Goal: Task Accomplishment & Management: Use online tool/utility

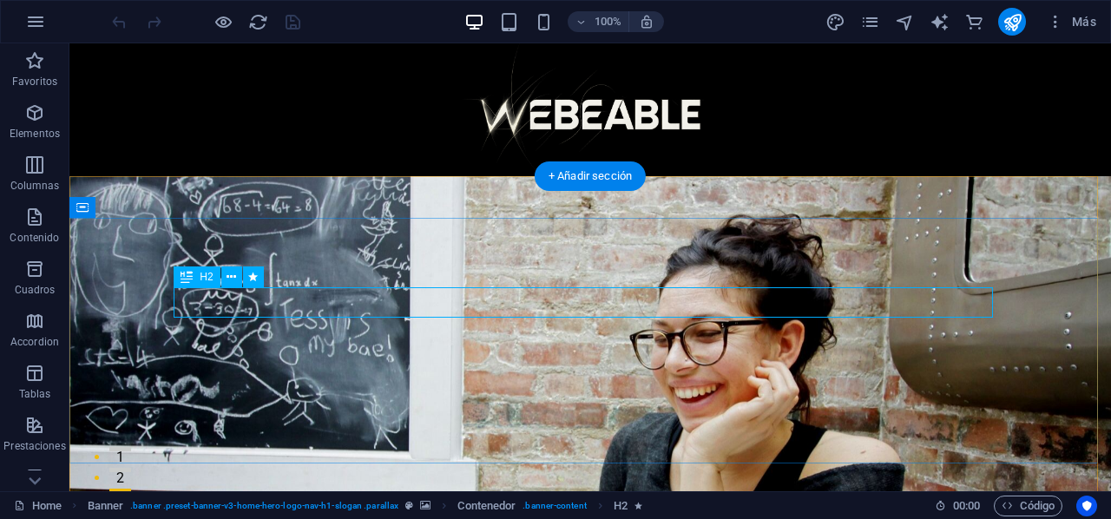
click at [0, 0] on icon at bounding box center [0, 0] width 0 height 0
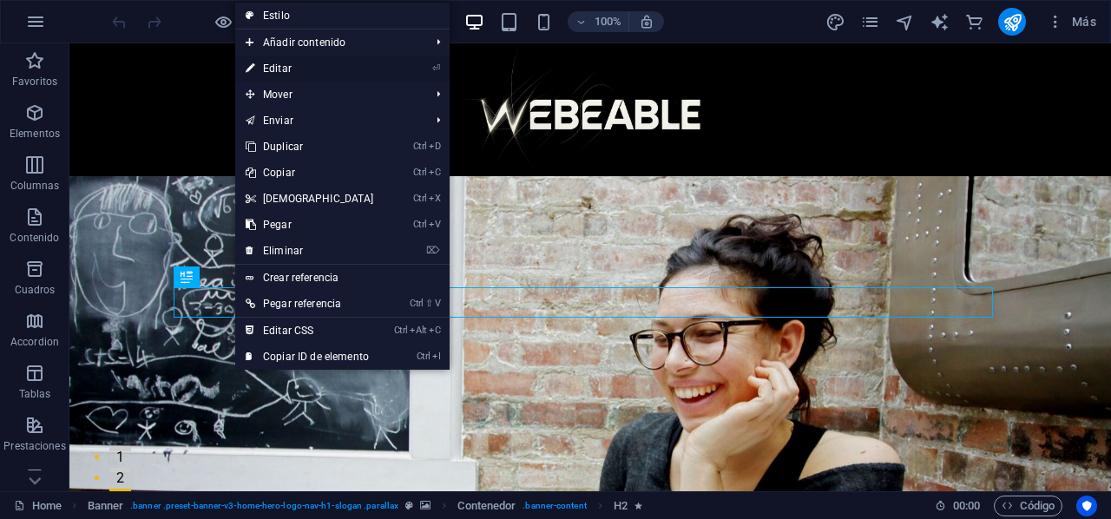
click at [385, 69] on li "⏎ Editar" at bounding box center [342, 69] width 214 height 26
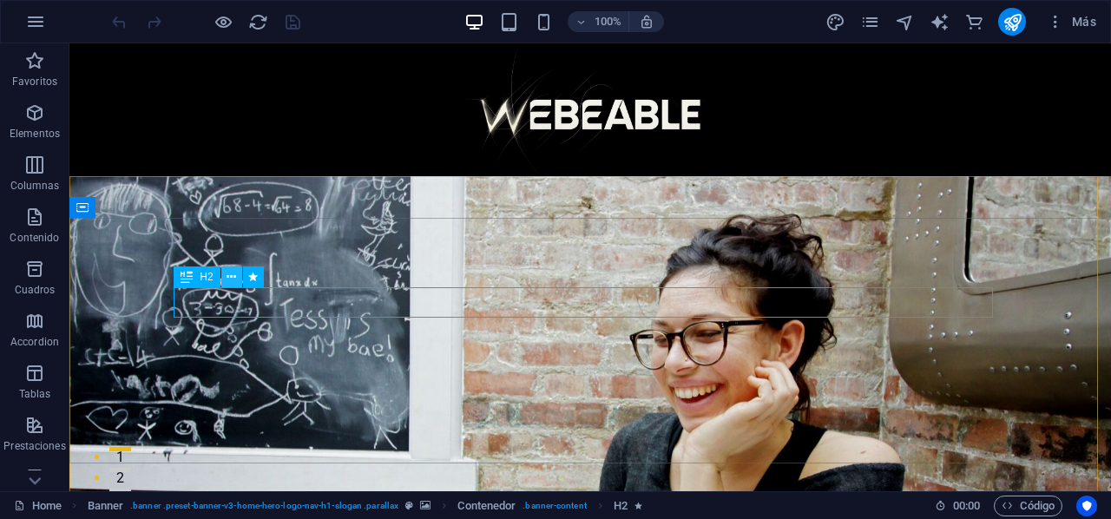
click at [0, 0] on icon at bounding box center [0, 0] width 0 height 0
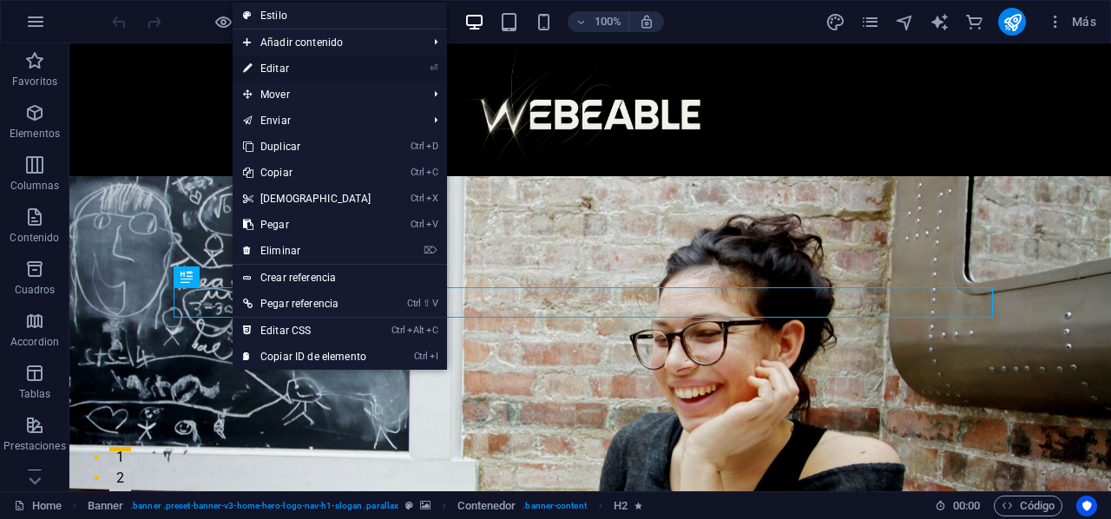
click at [335, 58] on link "⏎ Editar" at bounding box center [307, 69] width 149 height 26
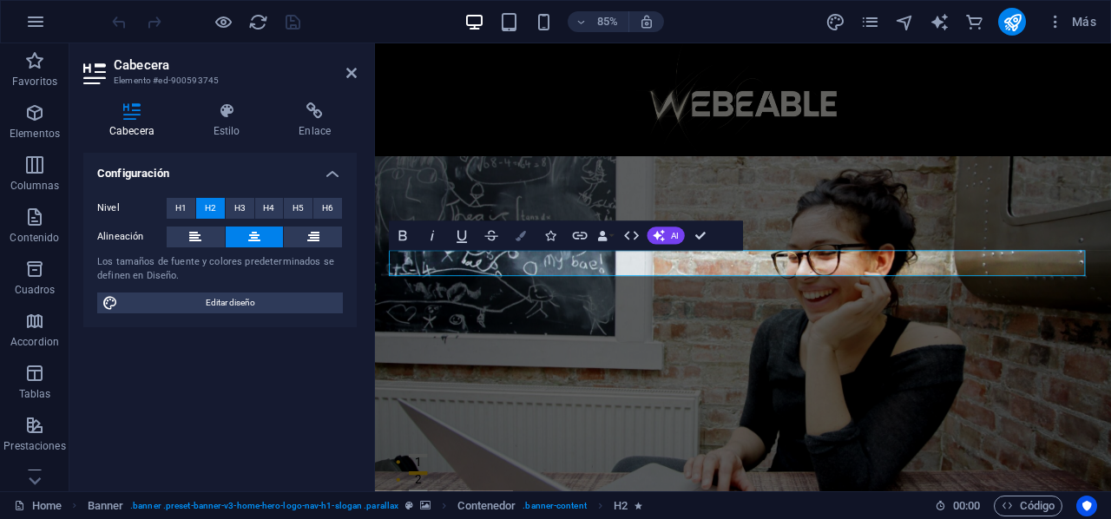
click at [524, 242] on button "Colors" at bounding box center [521, 236] width 28 height 30
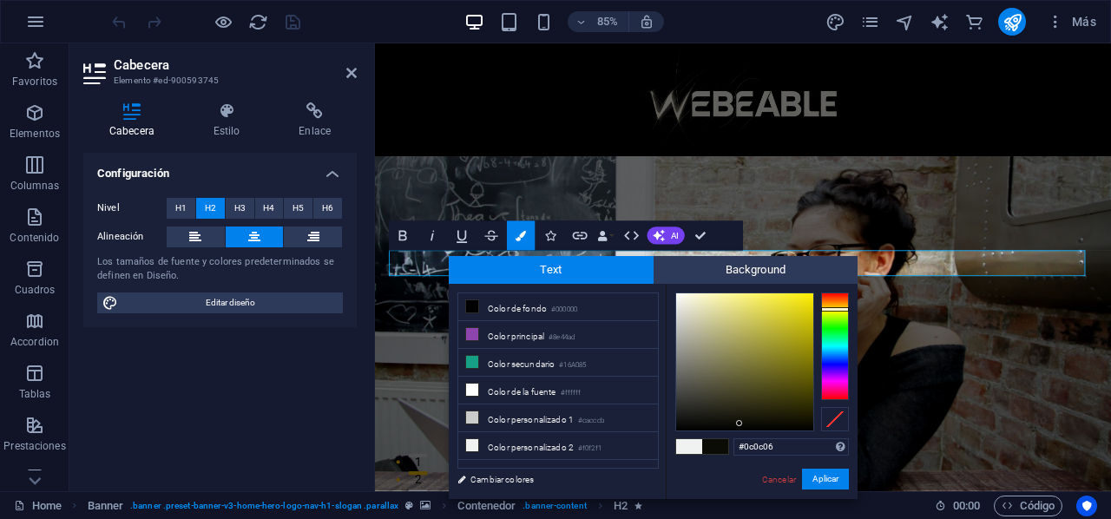
click at [740, 424] on div at bounding box center [744, 361] width 137 height 137
click at [837, 312] on div at bounding box center [835, 347] width 28 height 108
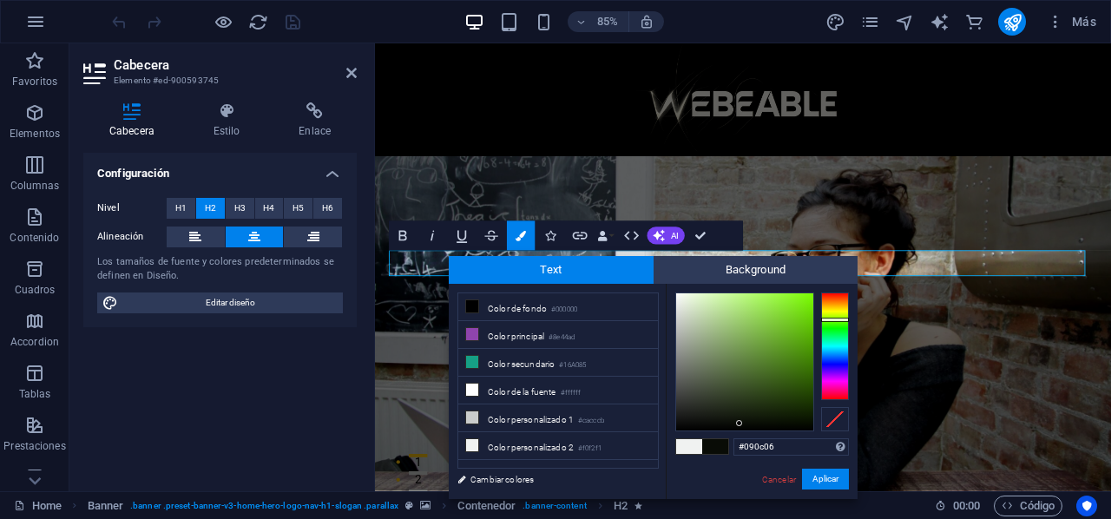
click at [839, 319] on div at bounding box center [835, 347] width 28 height 108
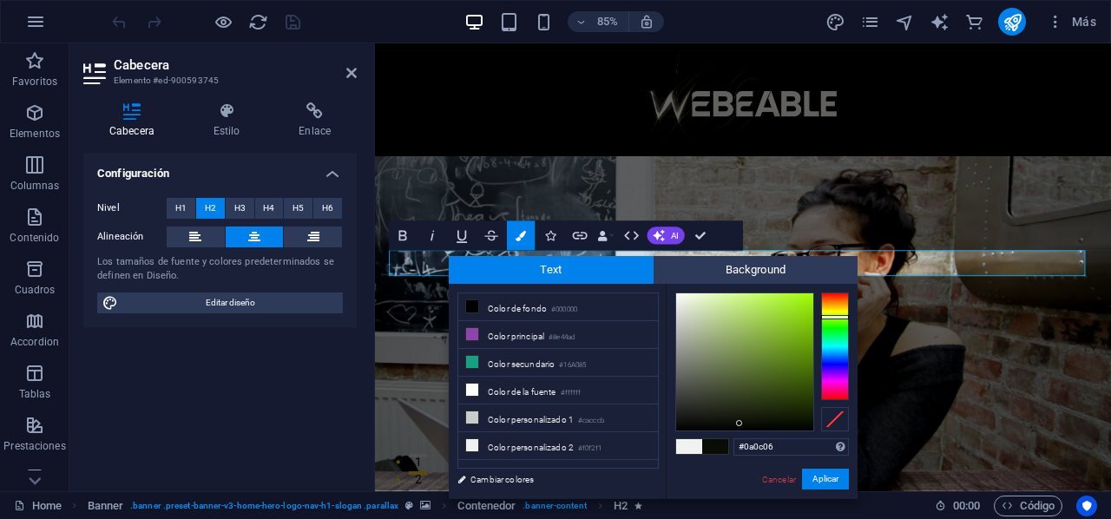
click at [837, 317] on div at bounding box center [835, 317] width 28 height 4
click at [807, 327] on div at bounding box center [744, 361] width 137 height 137
type input "#9cf804"
click at [811, 296] on div at bounding box center [744, 361] width 137 height 137
click at [840, 469] on button "Aplicar" at bounding box center [825, 479] width 47 height 21
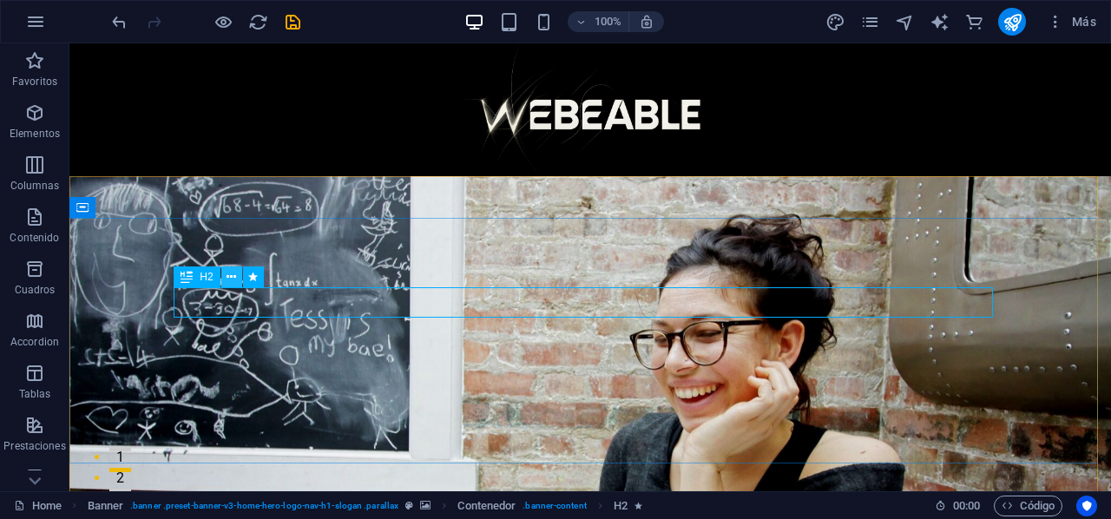
click at [0, 0] on icon at bounding box center [0, 0] width 0 height 0
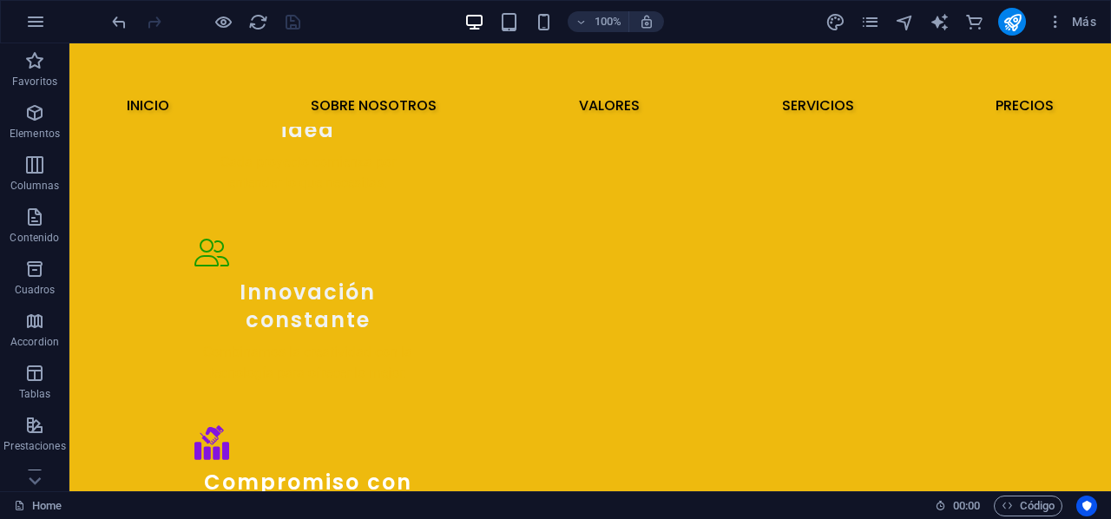
scroll to position [1992, 0]
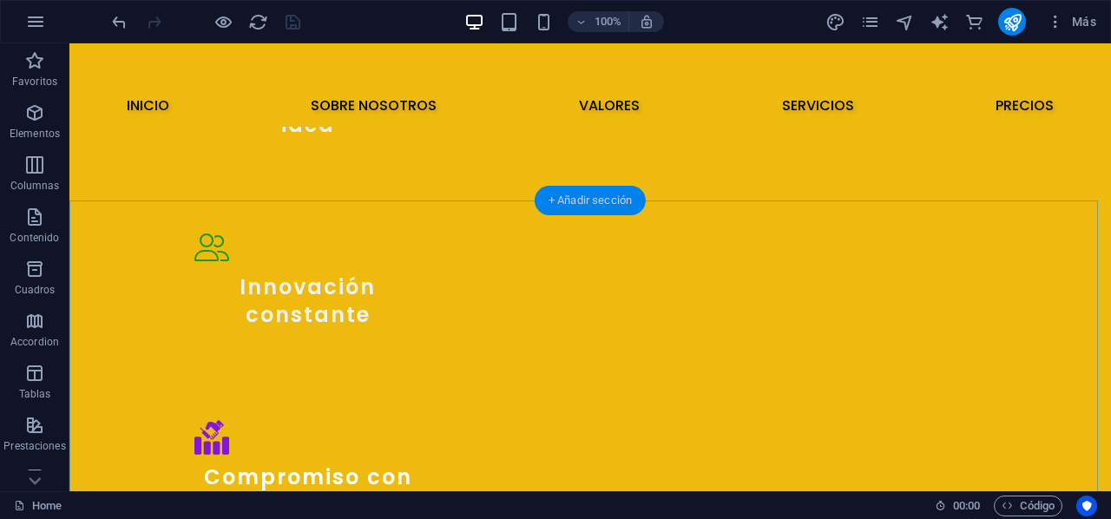
click at [563, 201] on div "+ Añadir sección" at bounding box center [590, 201] width 111 height 30
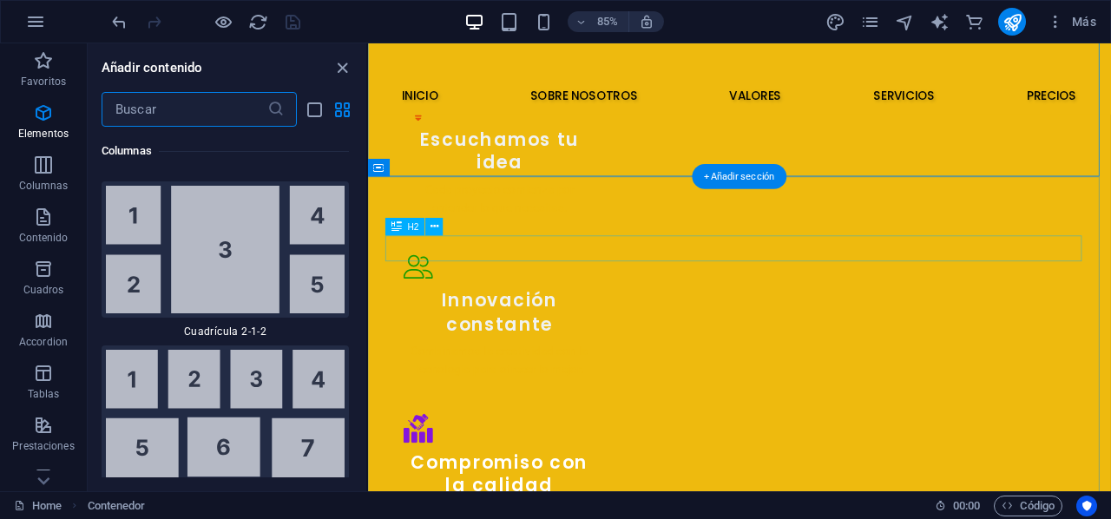
scroll to position [5881, 0]
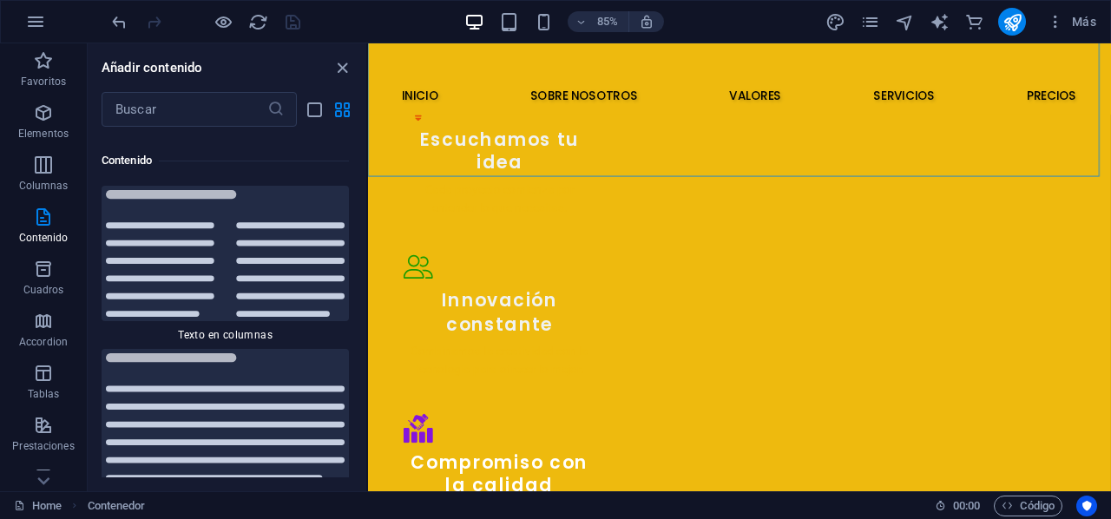
click at [363, 186] on div "Favoritos 1 Star Cabecera 1 Star Contenedor Elementos 1 Star Cabecera 1 Star Te…" at bounding box center [227, 302] width 279 height 351
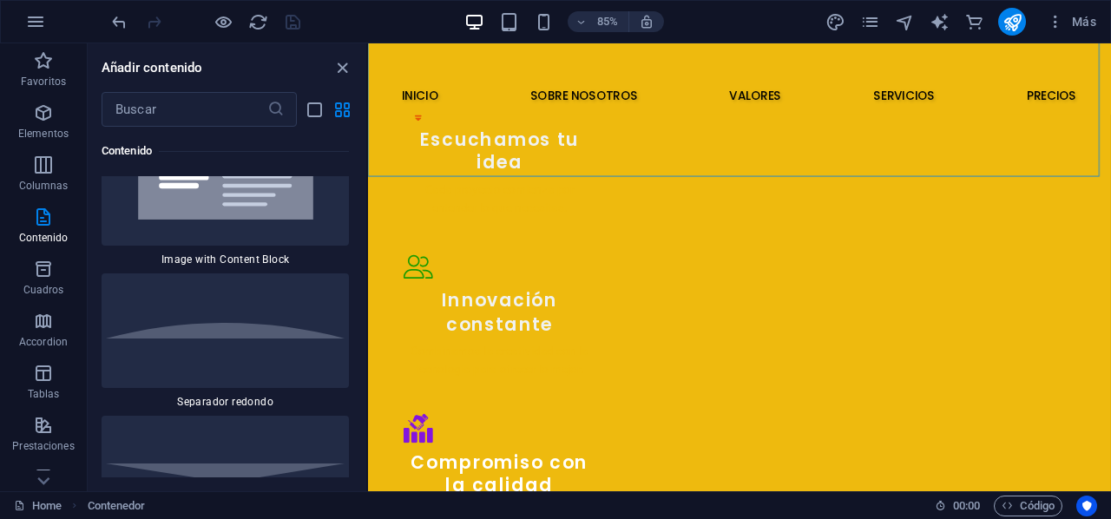
scroll to position [8340, 0]
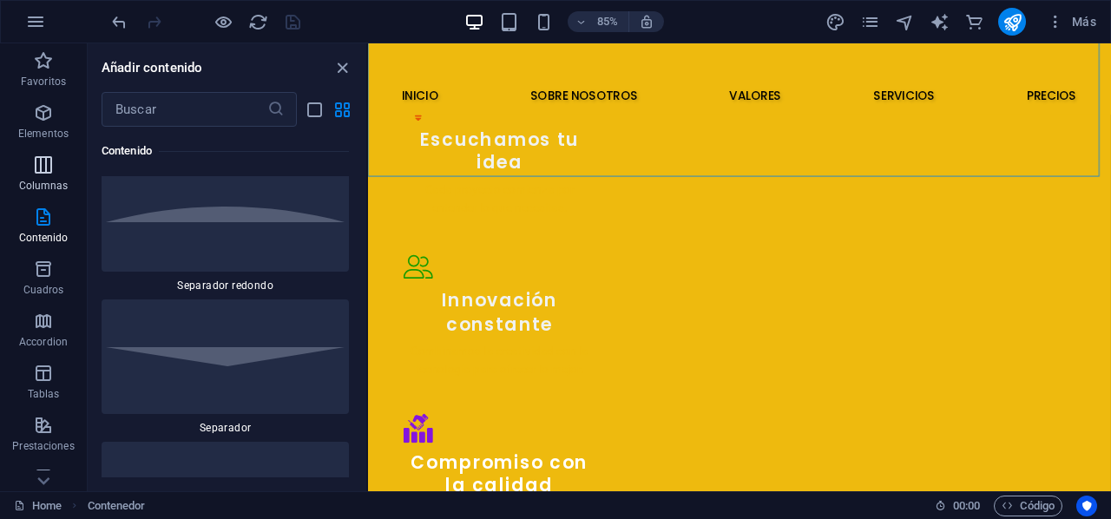
click at [46, 175] on span "Columnas" at bounding box center [43, 176] width 87 height 42
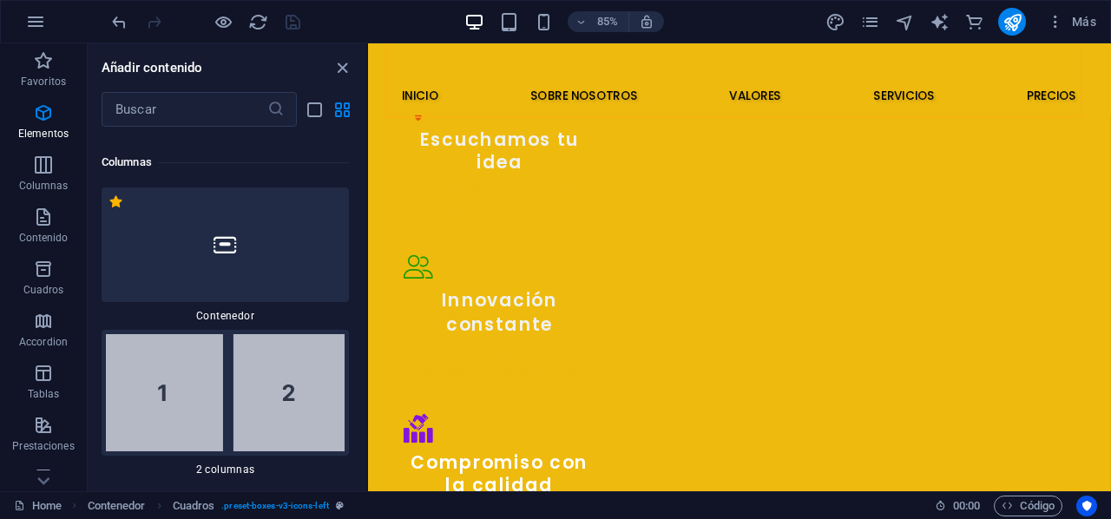
scroll to position [1166, 0]
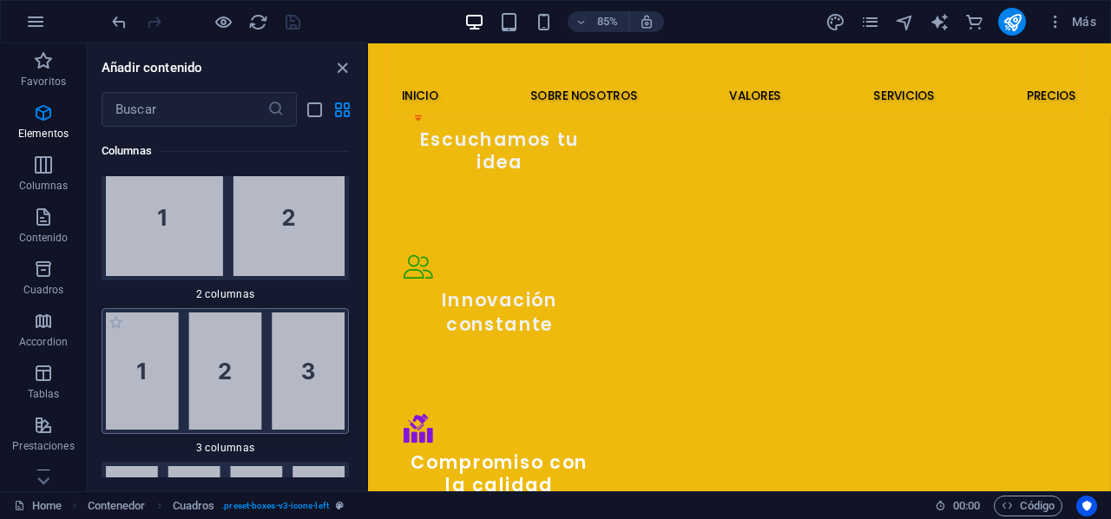
click at [227, 366] on img at bounding box center [225, 371] width 239 height 117
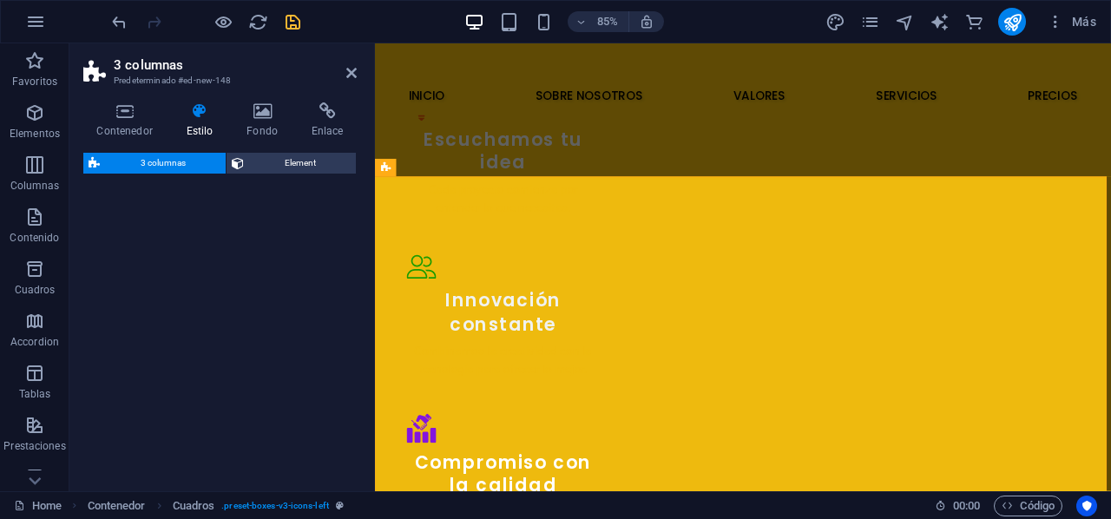
select select "rem"
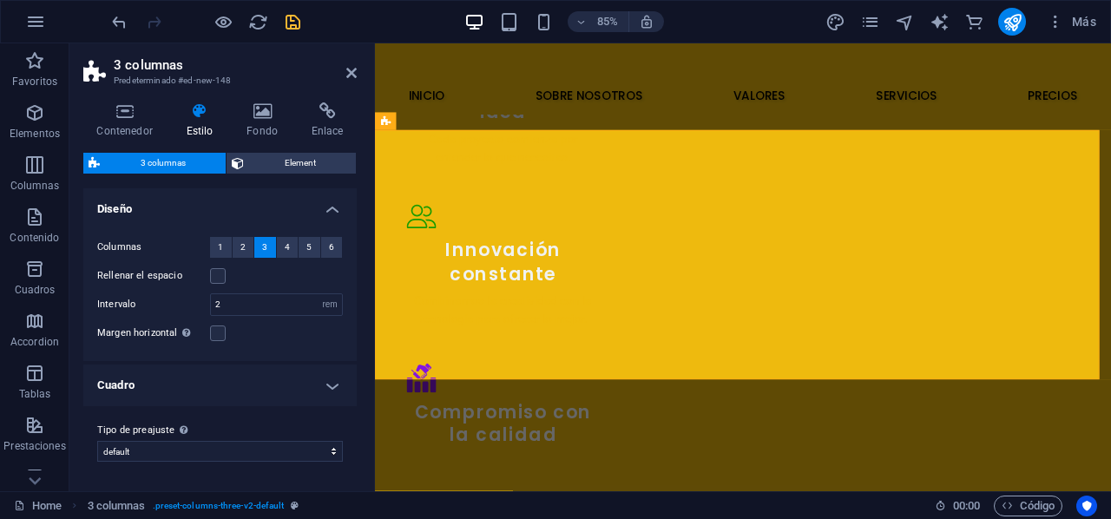
scroll to position [2045, 0]
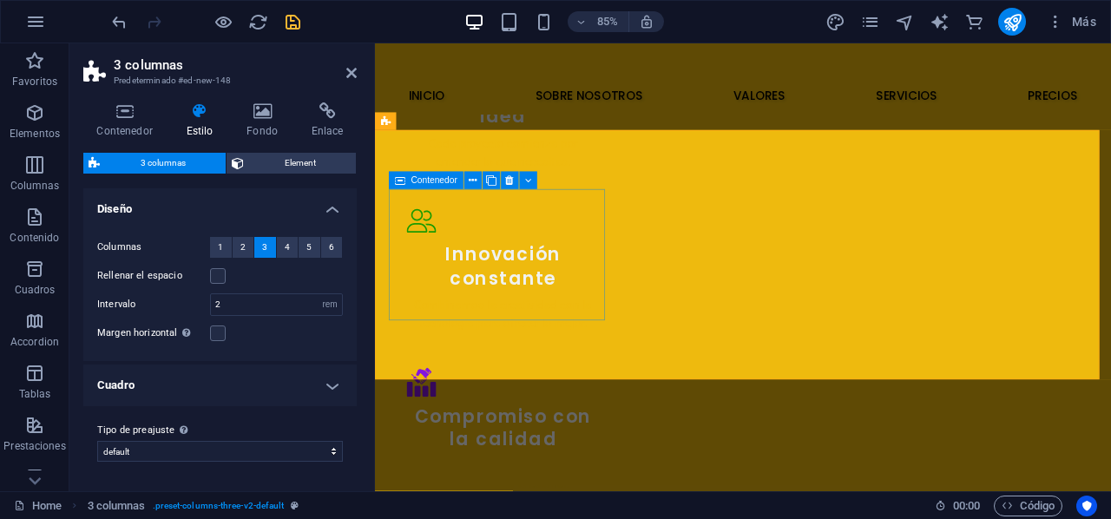
click at [474, 176] on icon at bounding box center [473, 181] width 8 height 16
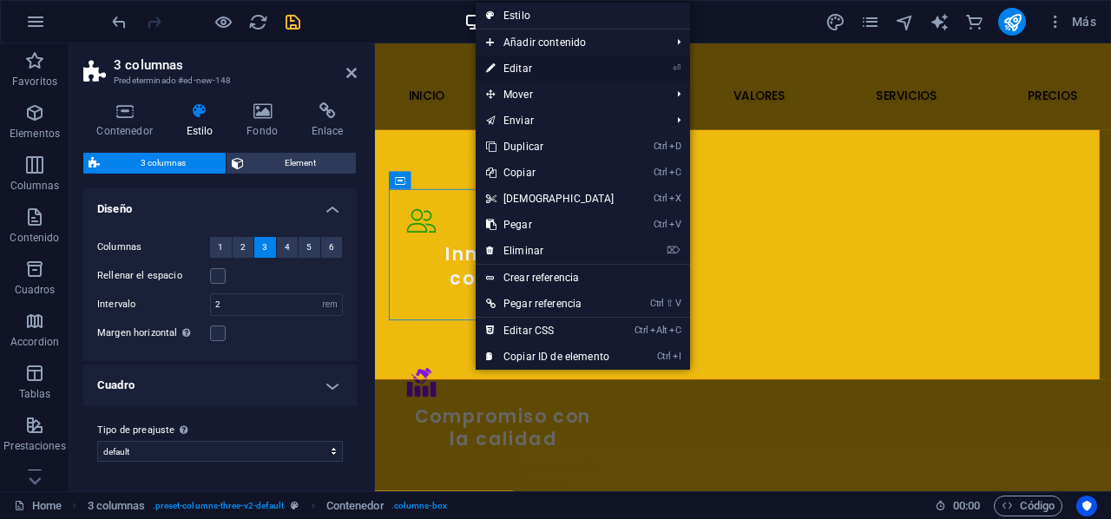
click at [537, 56] on link "⏎ Editar" at bounding box center [550, 69] width 149 height 26
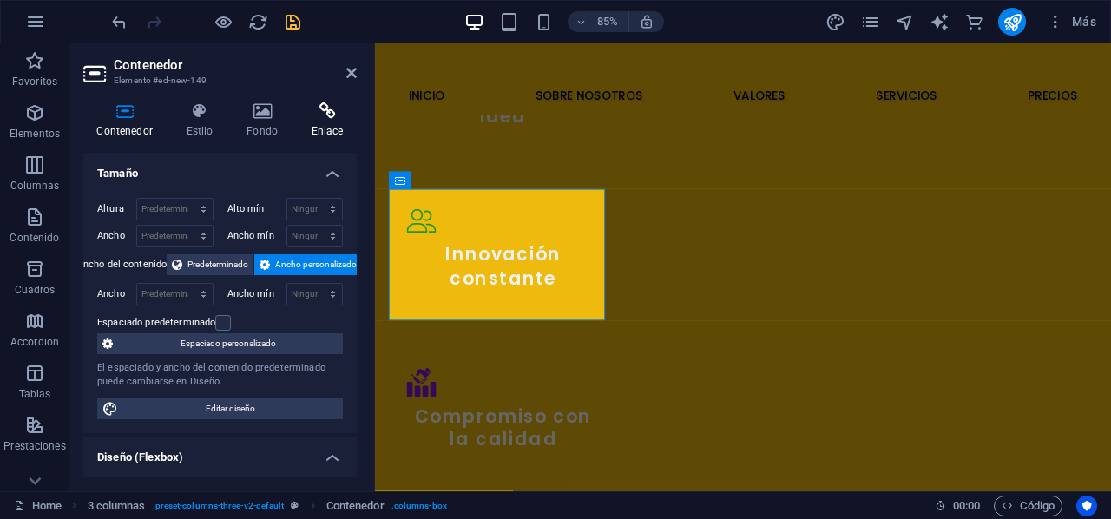
click at [319, 109] on icon at bounding box center [327, 110] width 59 height 17
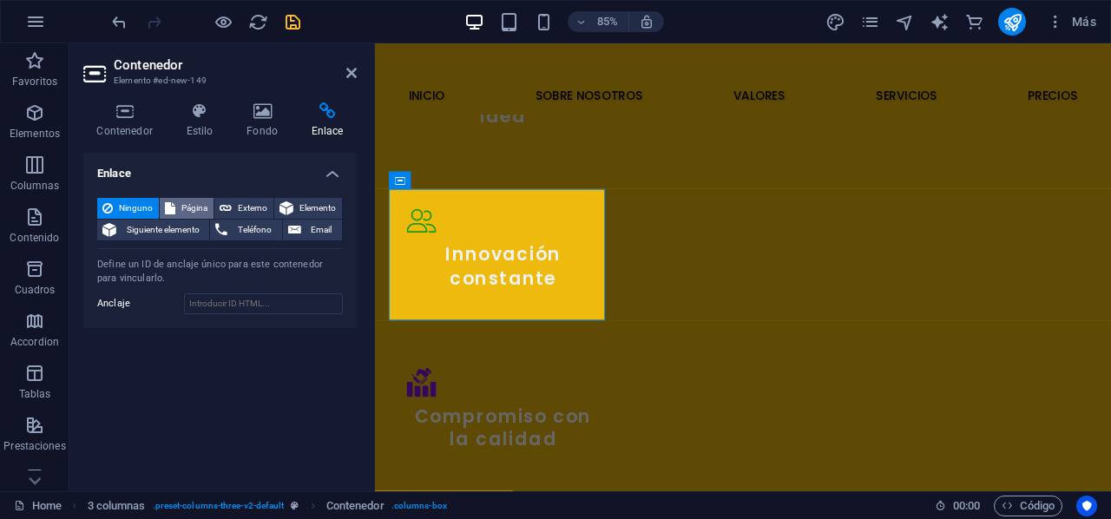
click at [181, 206] on span "Página" at bounding box center [195, 208] width 28 height 21
select select
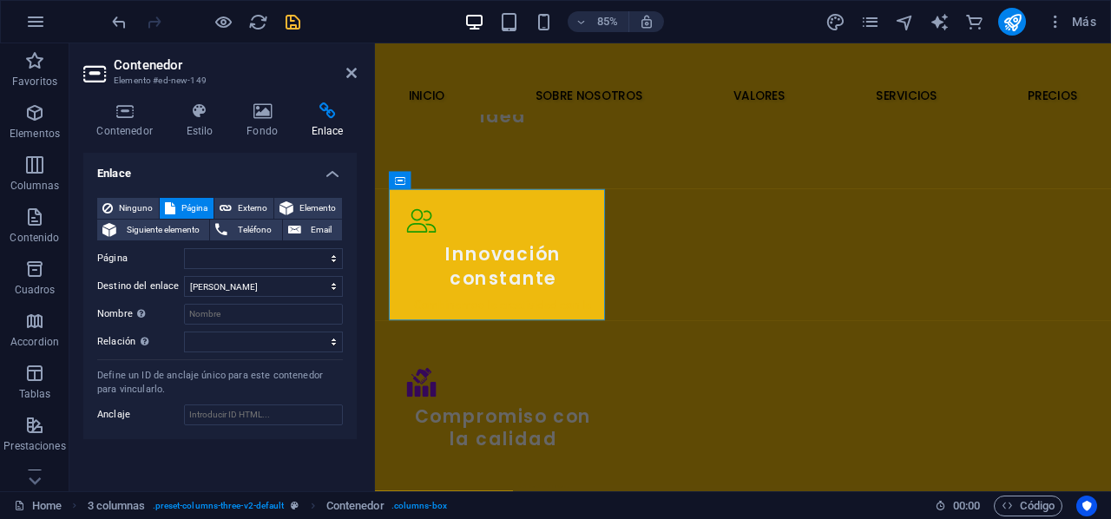
click at [332, 244] on div "Ninguno Página Externo Elemento Siguiente elemento Teléfono Email Página Home S…" at bounding box center [220, 275] width 246 height 155
click at [333, 254] on select "Home Subpage Legal Notice Privacy" at bounding box center [263, 258] width 159 height 21
click at [333, 253] on select "Home Subpage Legal Notice Privacy" at bounding box center [263, 258] width 159 height 21
click at [31, 209] on icon "button" at bounding box center [34, 217] width 21 height 21
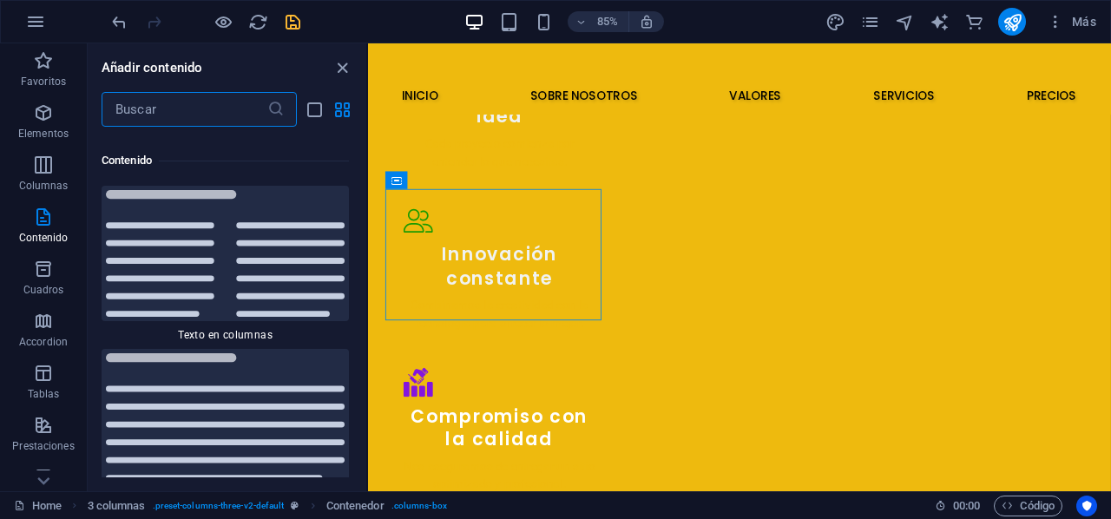
scroll to position [6008, 0]
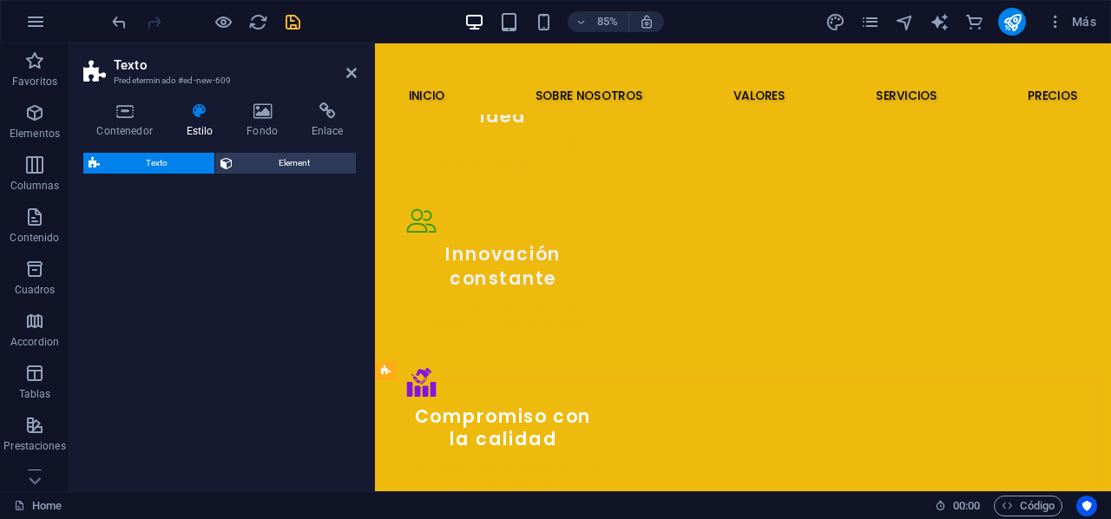
select select "preset-text-v2-default"
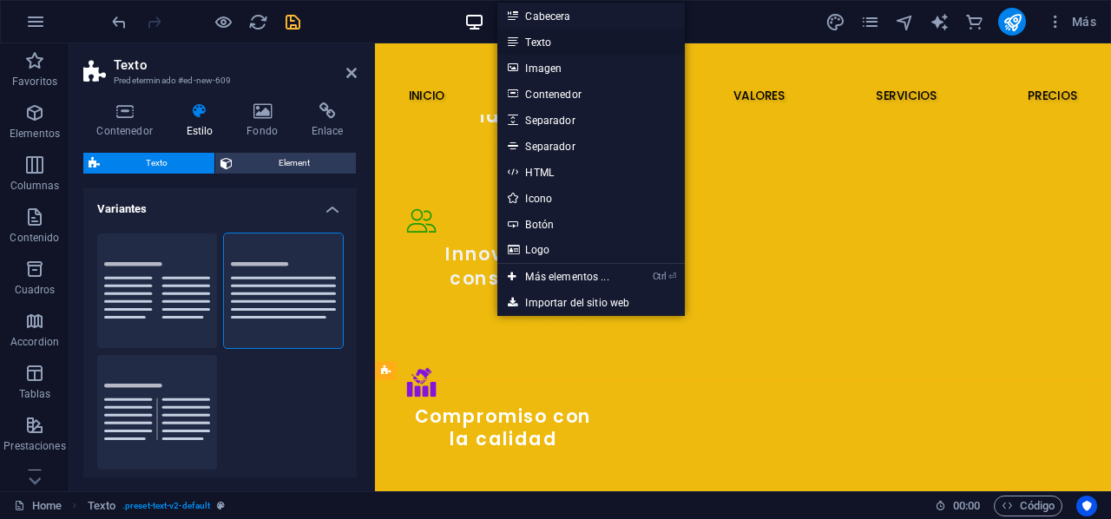
click at [558, 46] on link "Texto" at bounding box center [590, 42] width 187 height 26
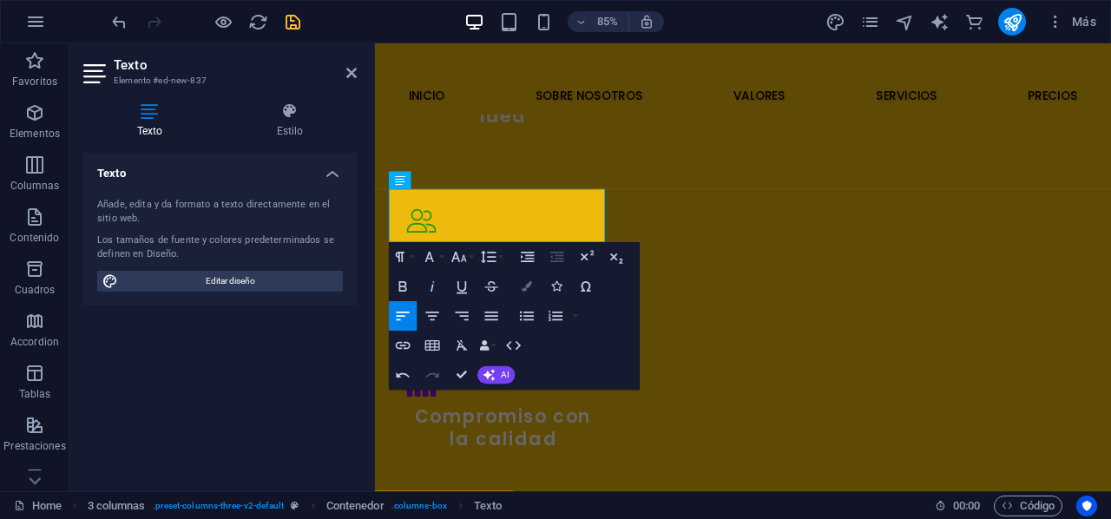
click at [524, 285] on icon "button" at bounding box center [527, 287] width 10 height 10
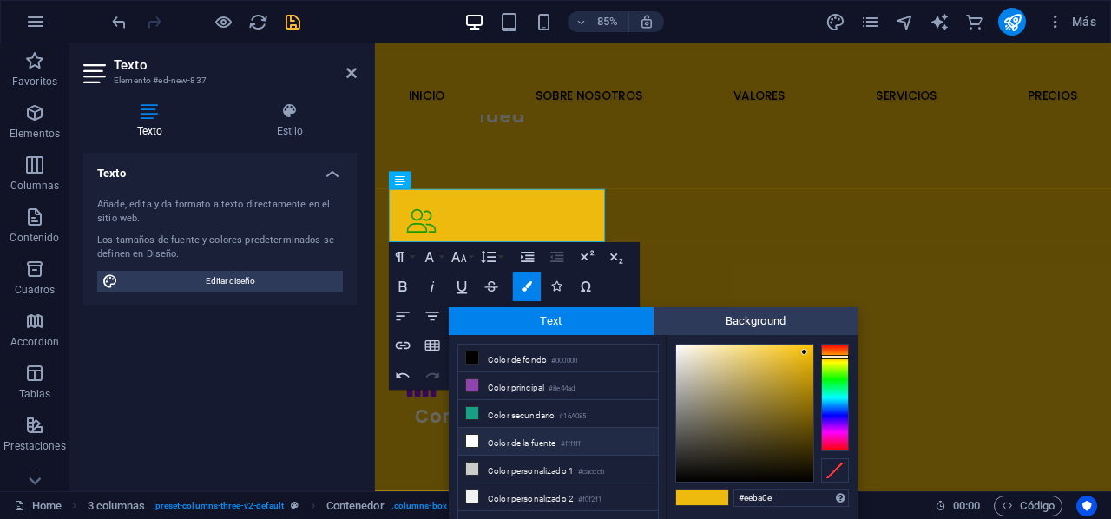
click at [469, 435] on icon at bounding box center [472, 441] width 12 height 12
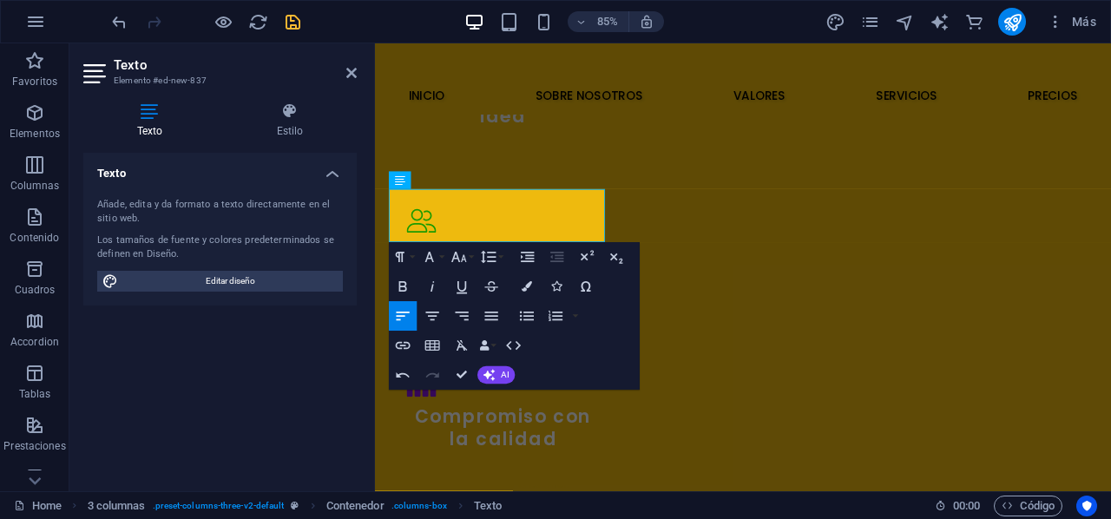
click at [523, 282] on icon "button" at bounding box center [527, 287] width 10 height 10
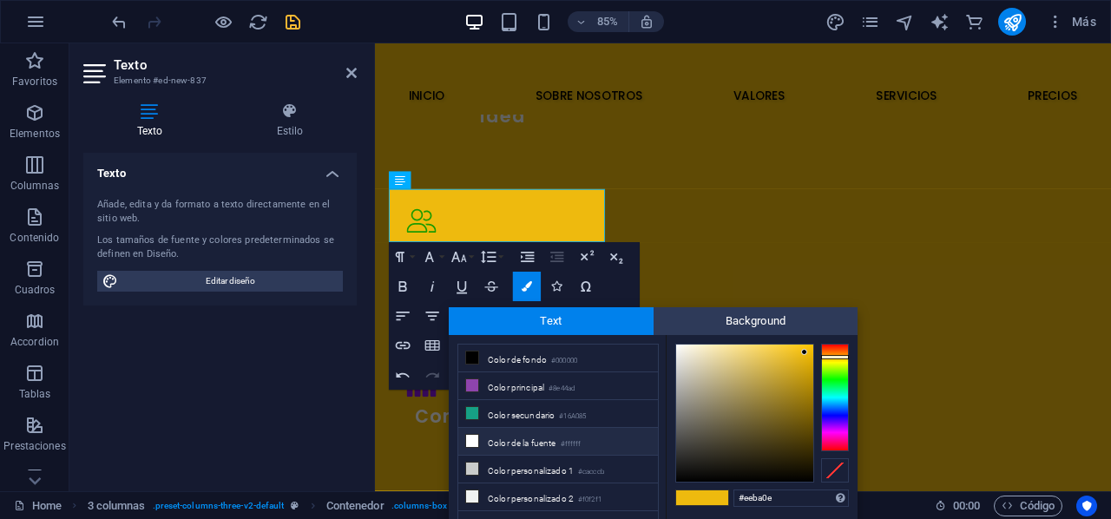
click at [471, 435] on icon at bounding box center [472, 441] width 12 height 12
type input "#ffffff"
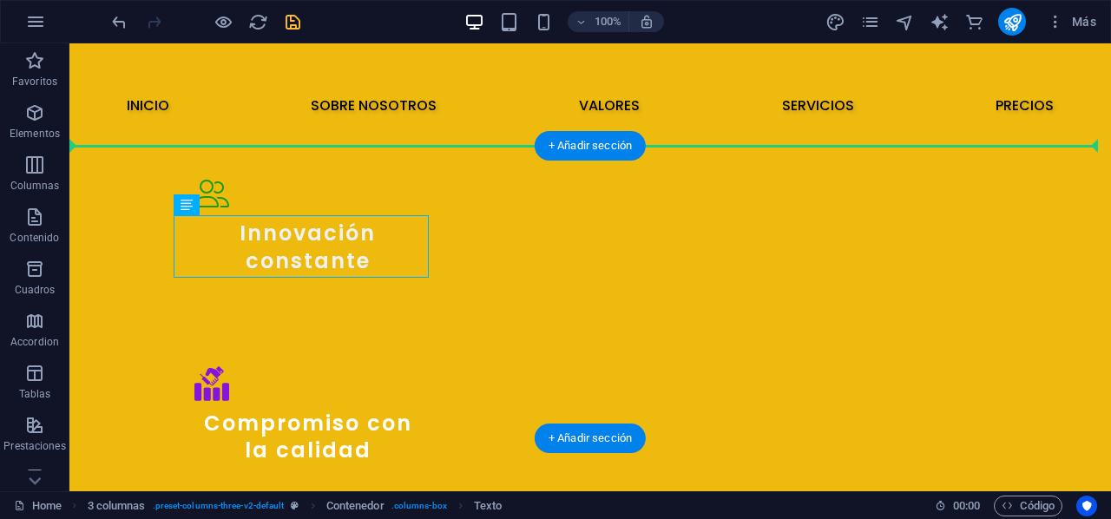
drag, startPoint x: 186, startPoint y: 259, endPoint x: 226, endPoint y: 209, distance: 63.6
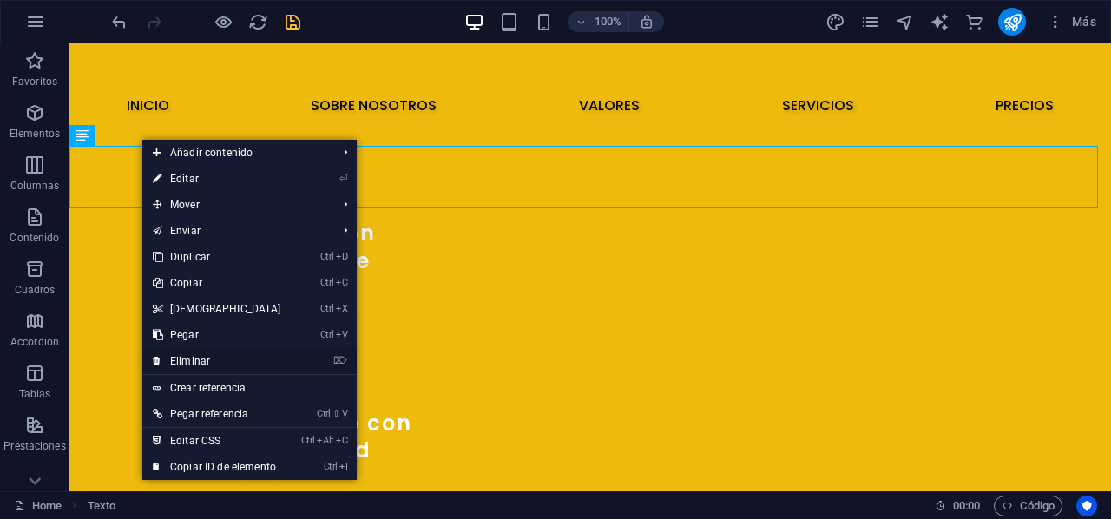
click at [197, 364] on link "⌦ Eliminar" at bounding box center [216, 361] width 149 height 26
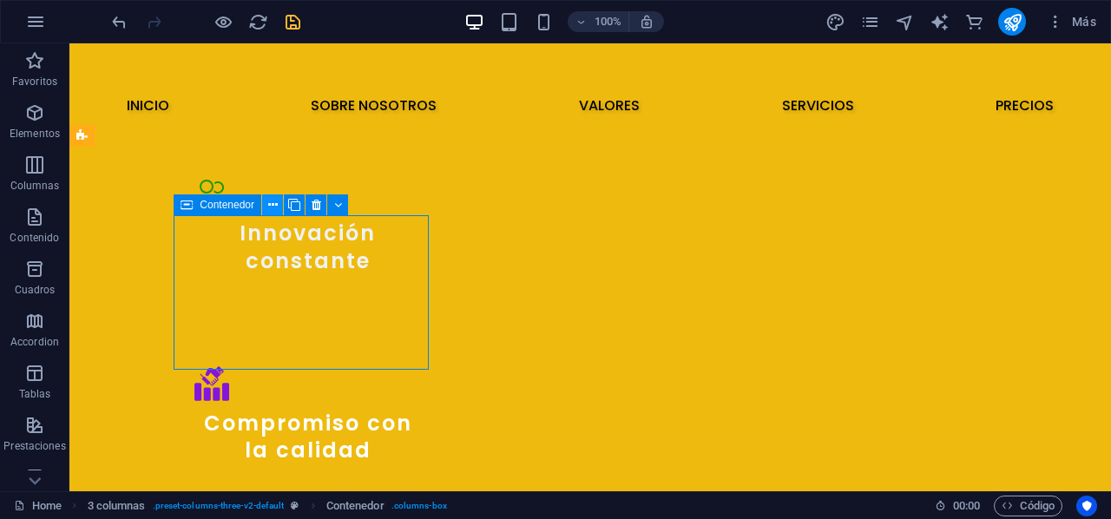
click at [277, 209] on icon at bounding box center [273, 205] width 10 height 18
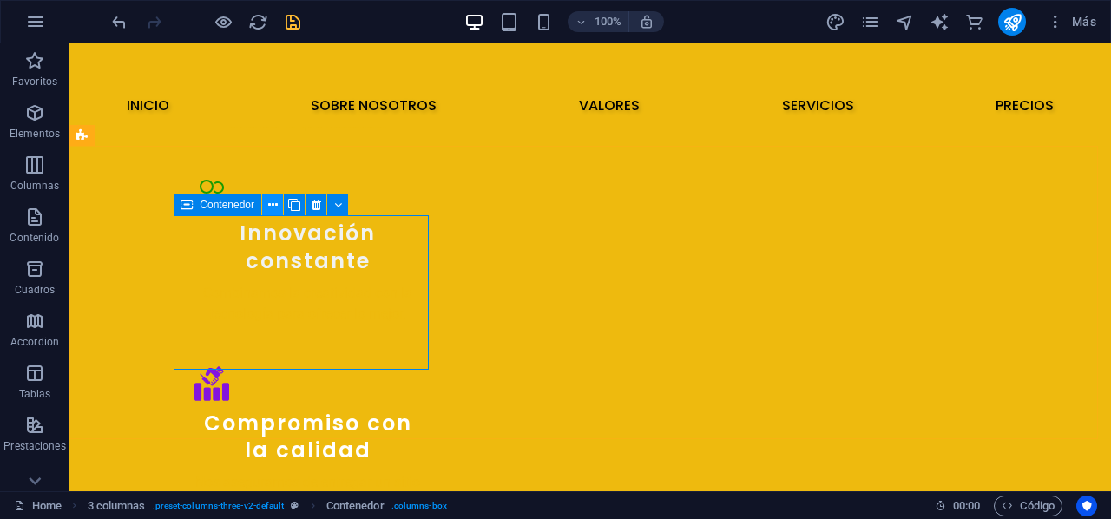
click at [277, 200] on icon at bounding box center [273, 205] width 10 height 18
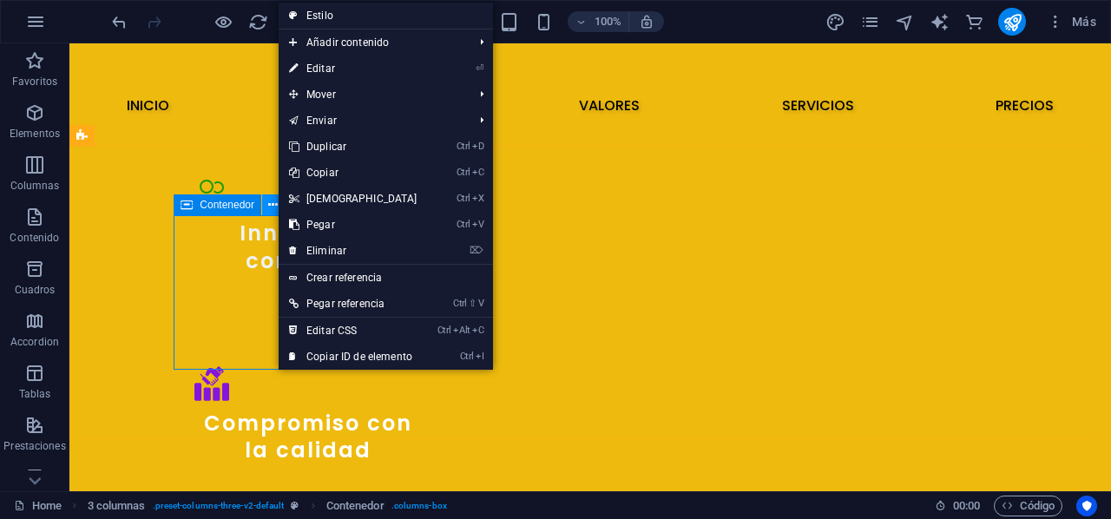
click at [271, 213] on icon at bounding box center [273, 205] width 10 height 18
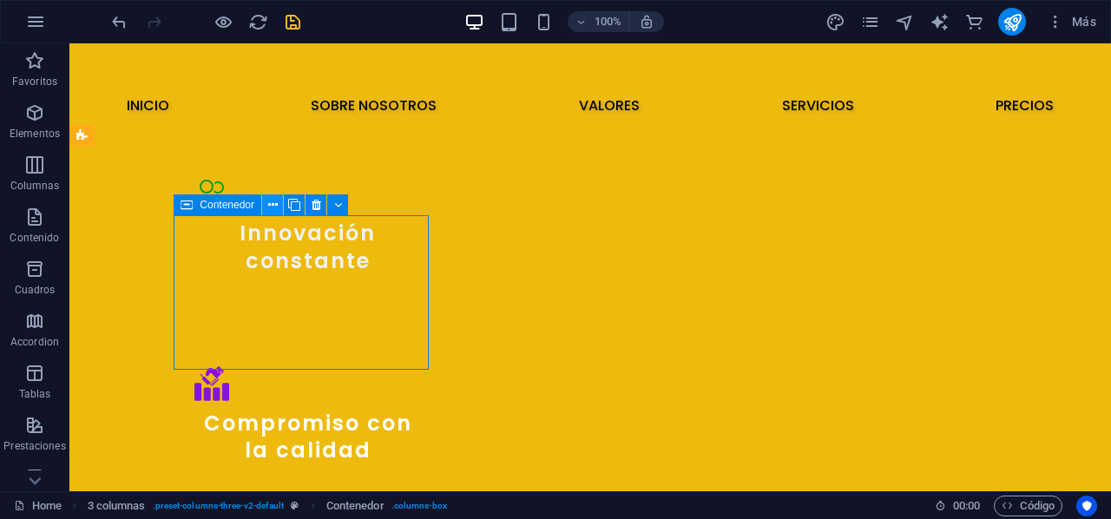
click at [273, 211] on icon at bounding box center [273, 205] width 10 height 18
click at [276, 207] on icon at bounding box center [273, 205] width 10 height 18
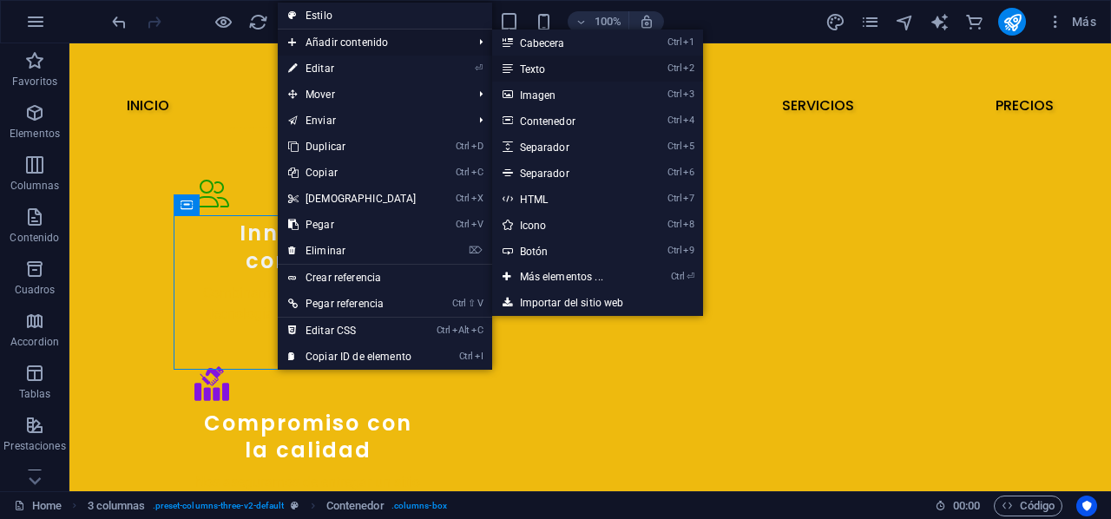
drag, startPoint x: 533, startPoint y: 67, endPoint x: 182, endPoint y: 30, distance: 352.7
click at [533, 67] on link "Ctrl 2 Texto" at bounding box center [565, 69] width 146 height 26
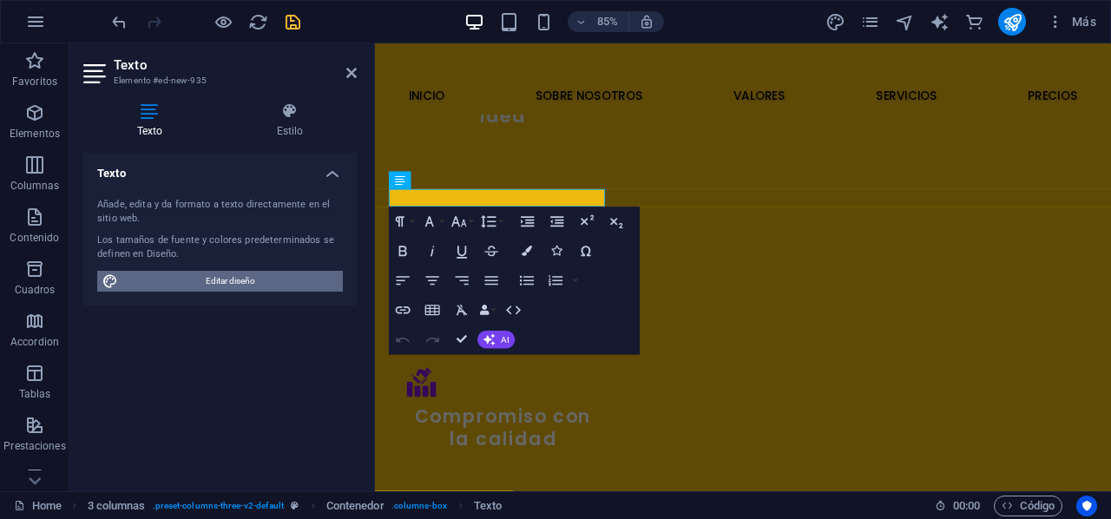
click at [231, 274] on span "Editar diseño" at bounding box center [230, 281] width 214 height 21
select select "px"
select select "400"
select select "px"
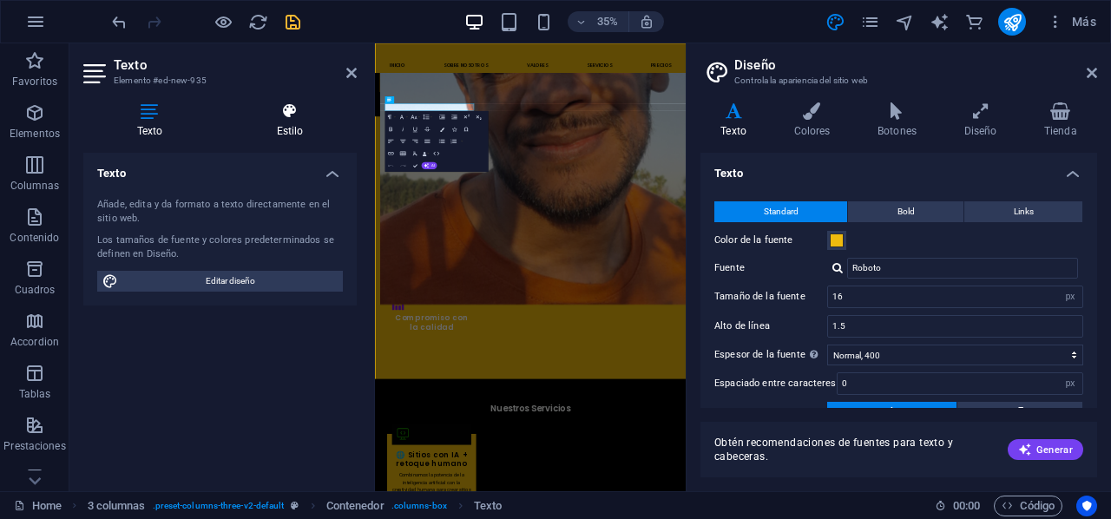
click at [293, 126] on h4 "Estilo" at bounding box center [290, 120] width 134 height 36
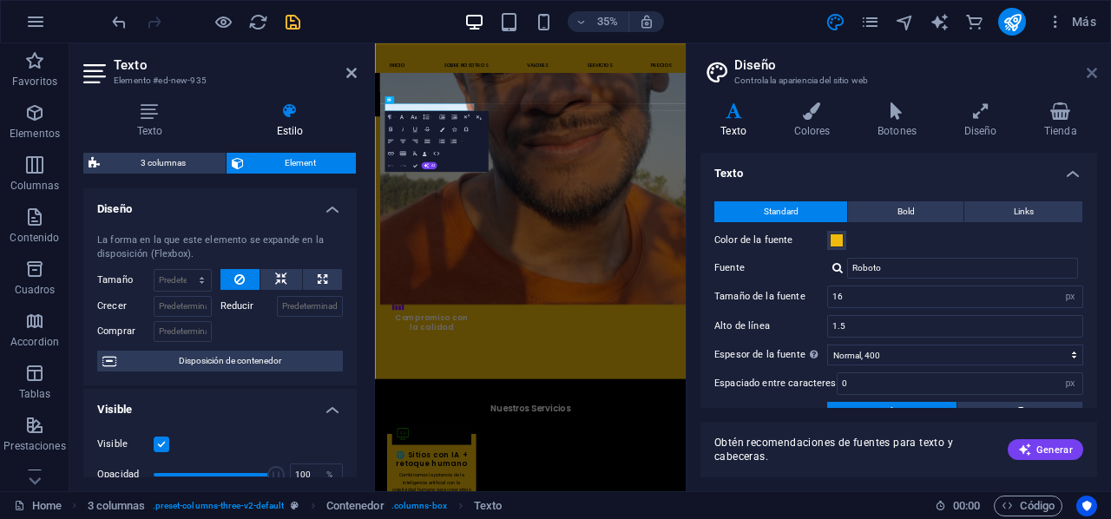
click at [1091, 69] on icon at bounding box center [1092, 73] width 10 height 14
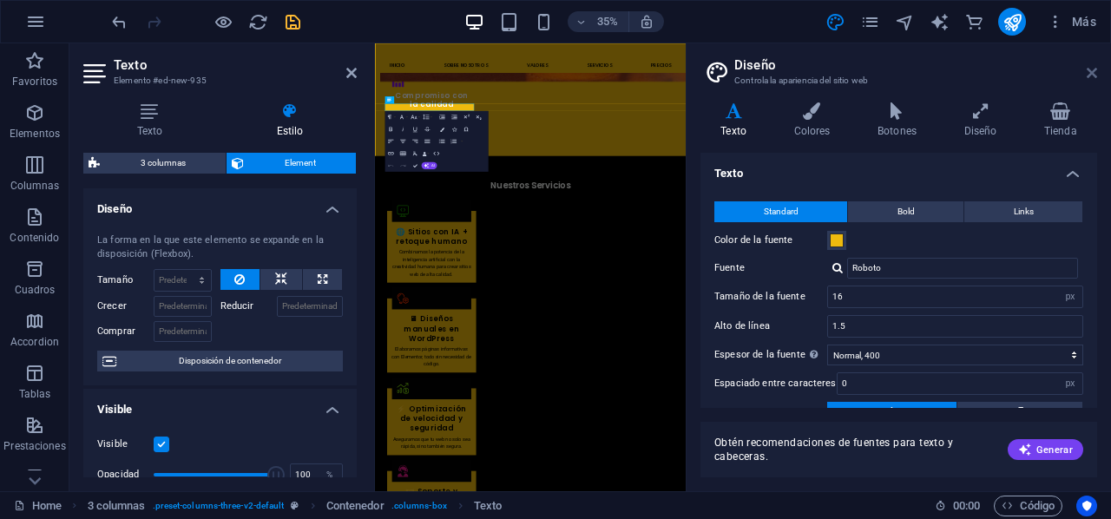
scroll to position [2045, 0]
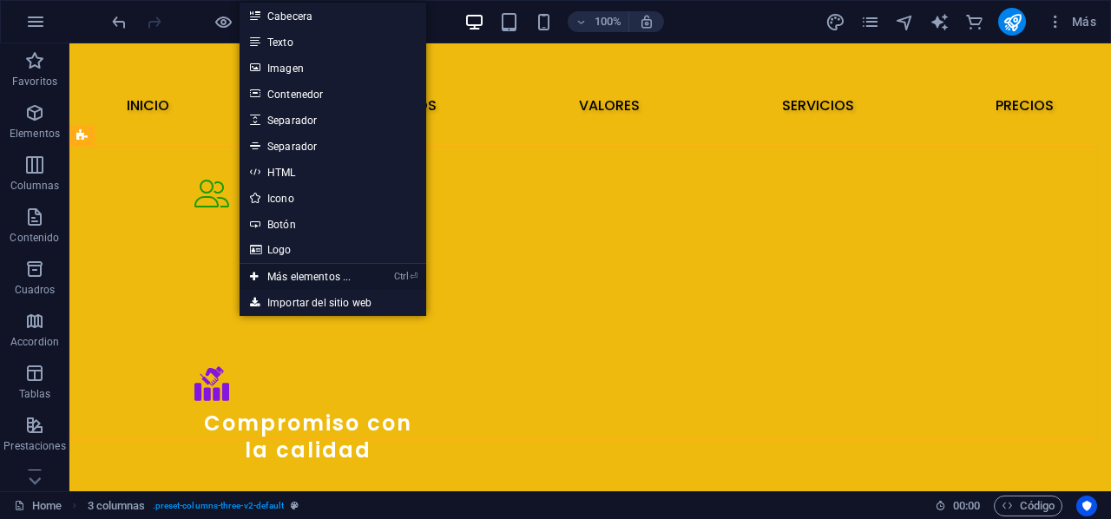
click at [260, 271] on link "Ctrl ⏎ Más elementos ..." at bounding box center [301, 277] width 122 height 26
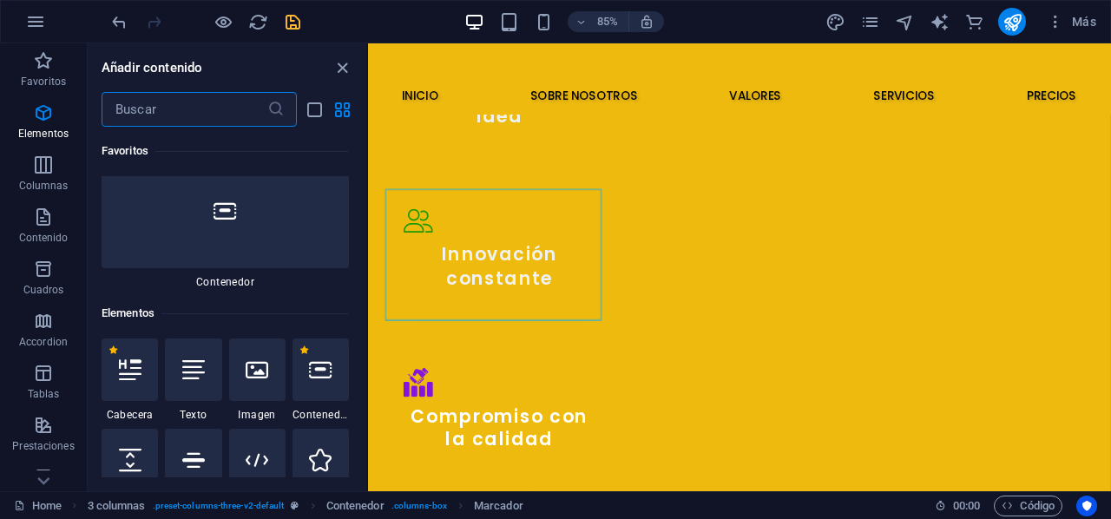
scroll to position [327, 0]
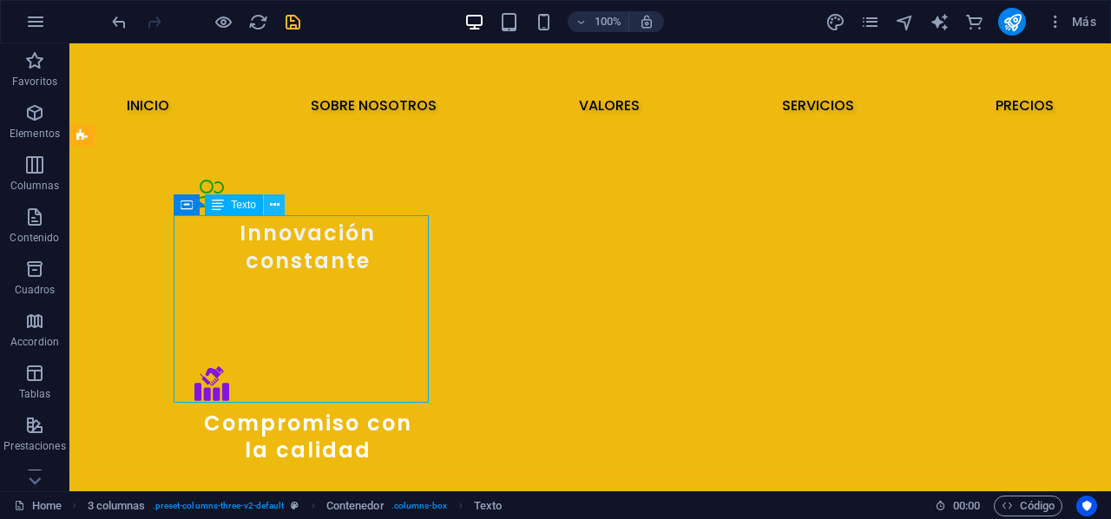
click at [275, 209] on icon at bounding box center [275, 205] width 10 height 18
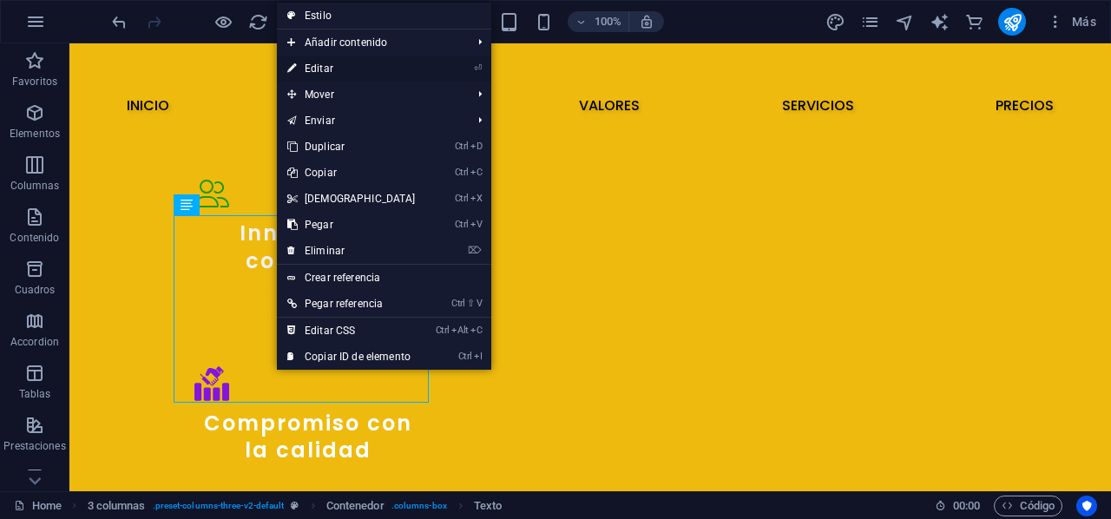
click at [349, 72] on link "⏎ Editar" at bounding box center [351, 69] width 149 height 26
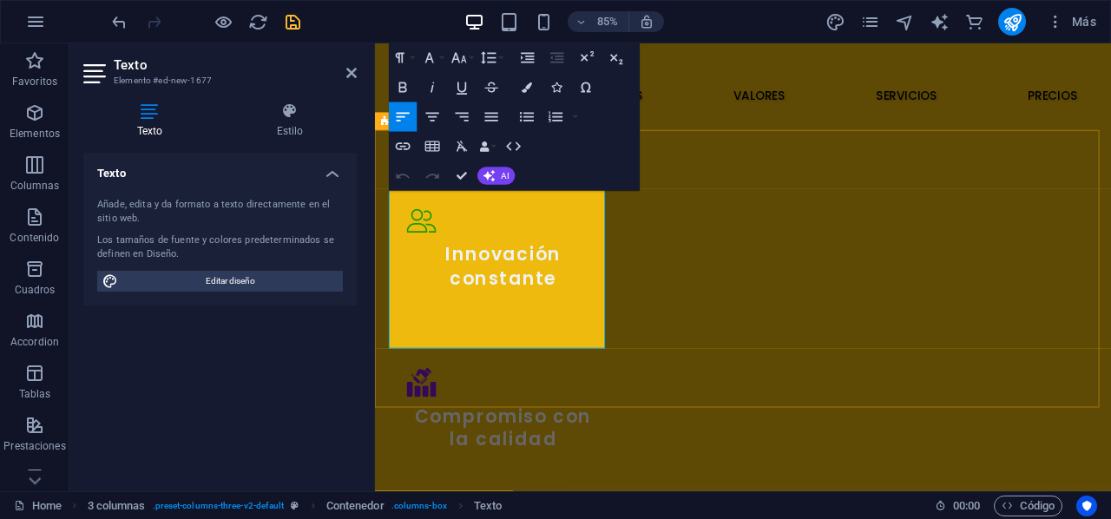
drag, startPoint x: 421, startPoint y: 399, endPoint x: 389, endPoint y: 214, distance: 187.7
